Goal: Find specific page/section: Find specific page/section

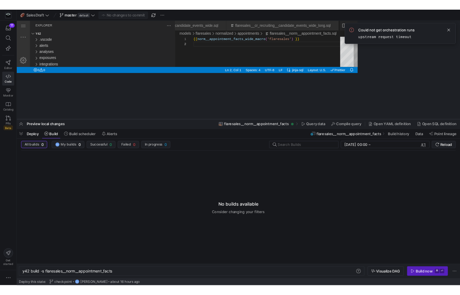
scroll to position [0, 561]
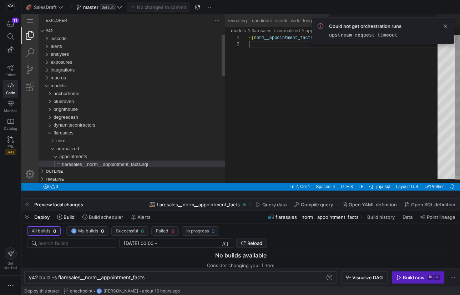
drag, startPoint x: 120, startPoint y: 82, endPoint x: 121, endPoint y: 199, distance: 116.8
click at [121, 199] on div at bounding box center [240, 198] width 439 height 3
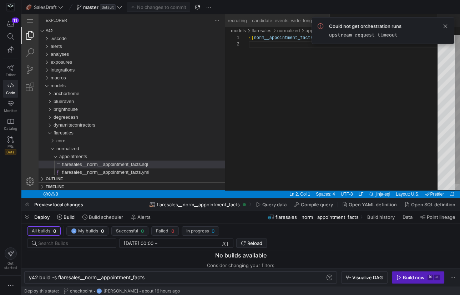
click at [262, 92] on div "{{ norm__appointment_facts_wide_macro ( 'flaresales' ) }}" at bounding box center [346, 116] width 194 height 162
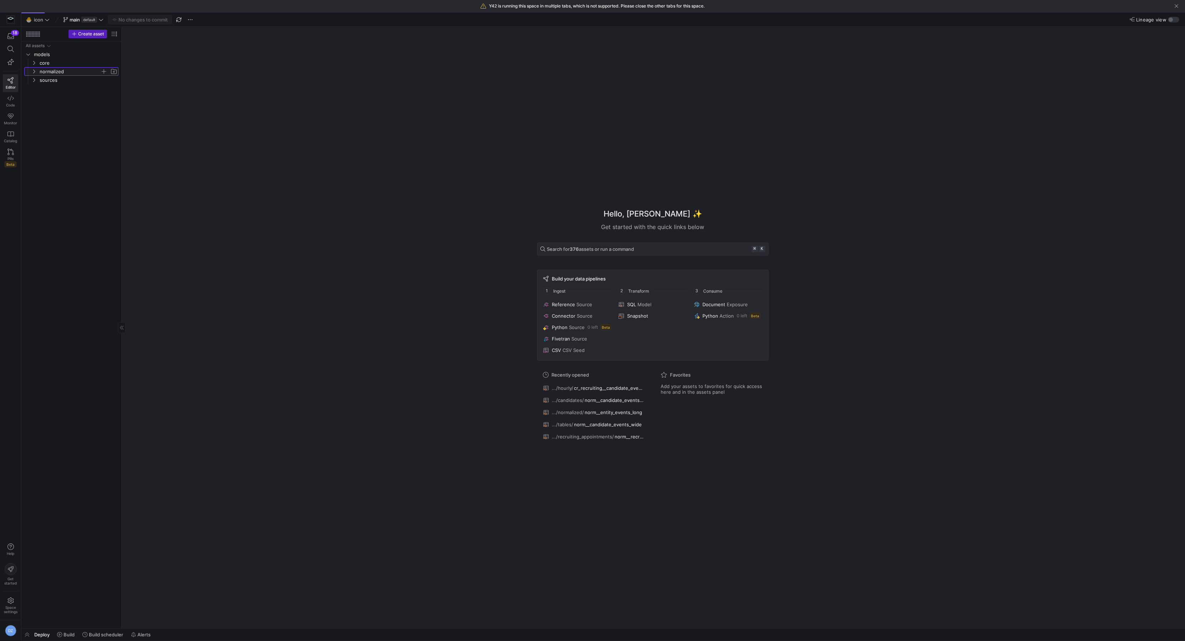
click at [59, 72] on span "normalized" at bounding box center [70, 71] width 61 height 8
